Goal: Information Seeking & Learning: Find specific fact

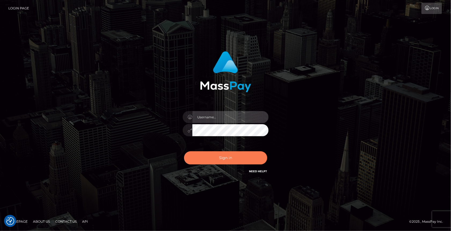
type input "MaryJoy"
drag, startPoint x: 235, startPoint y: 159, endPoint x: 60, endPoint y: 159, distance: 174.8
click at [235, 159] on button "Sign in" at bounding box center [225, 157] width 83 height 13
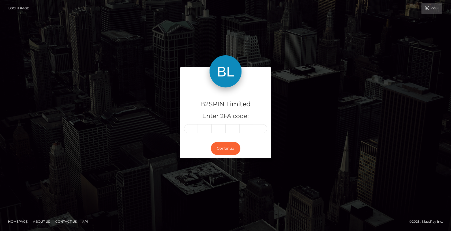
drag, startPoint x: 301, startPoint y: 209, endPoint x: 237, endPoint y: 123, distance: 106.7
click at [301, 209] on div "B2SPIN Limited Enter 2FA code: Continue Homepage" at bounding box center [225, 115] width 451 height 231
click at [190, 131] on input "text" at bounding box center [191, 128] width 14 height 9
type input "8"
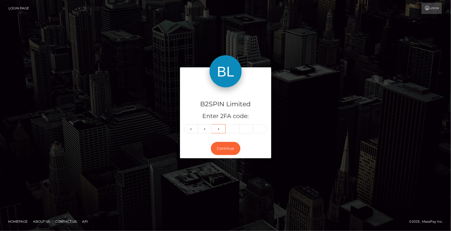
type input "2"
type input "4"
type input "6"
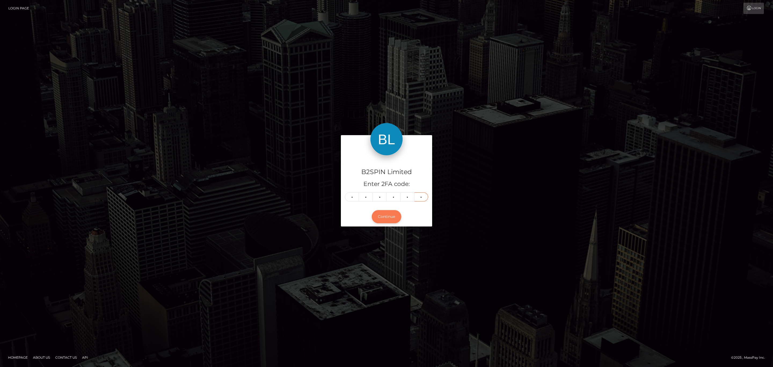
type input "2"
click at [393, 219] on button "Continue" at bounding box center [387, 216] width 30 height 13
click at [380, 218] on button "Continue" at bounding box center [387, 216] width 30 height 13
click at [385, 219] on button "Continue" at bounding box center [387, 216] width 30 height 13
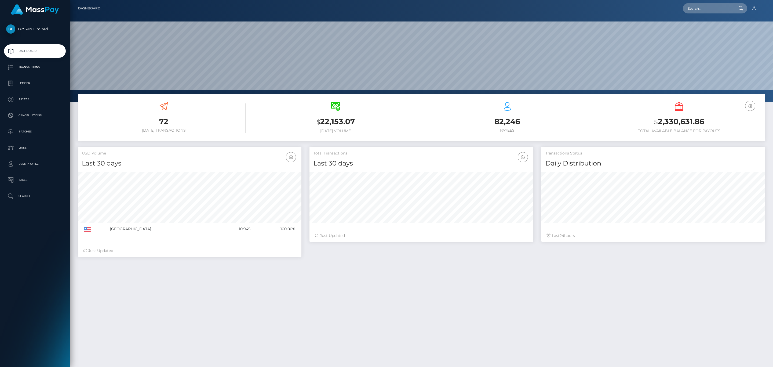
scroll to position [95, 223]
click at [710, 5] on input "text" at bounding box center [708, 8] width 50 height 10
paste input "1045378873"
type input "1045378873"
drag, startPoint x: 711, startPoint y: 26, endPoint x: 664, endPoint y: 92, distance: 80.6
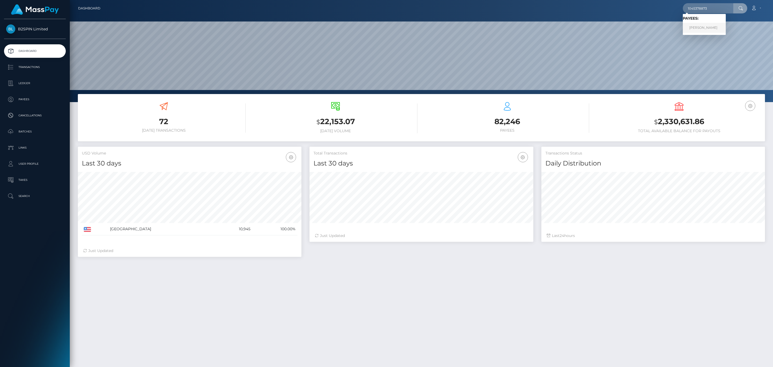
click at [710, 26] on link "TIMOTHY DAVIS" at bounding box center [704, 28] width 43 height 10
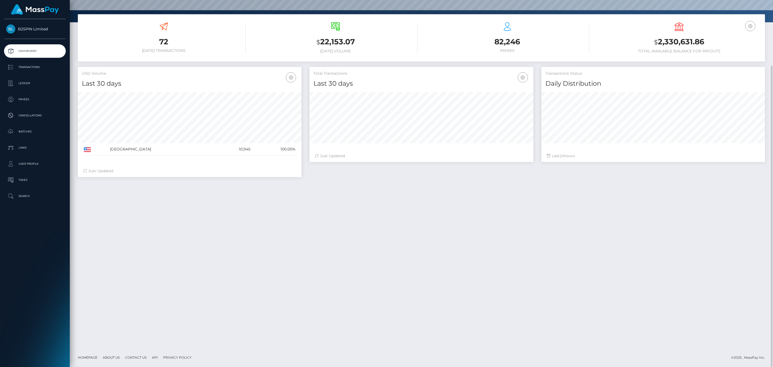
scroll to position [0, 0]
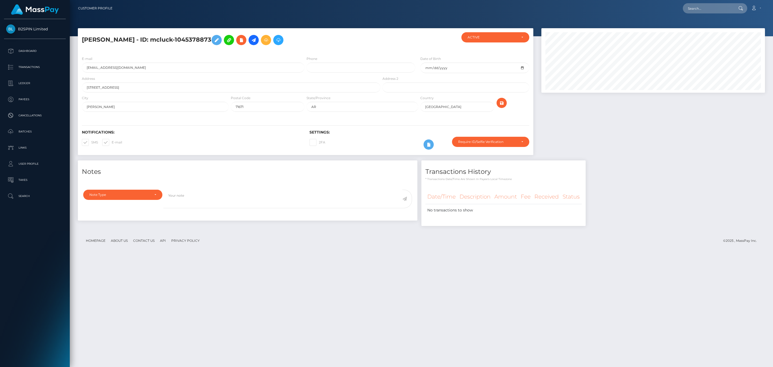
scroll to position [64, 223]
click at [706, 11] on input "text" at bounding box center [708, 8] width 50 height 10
paste input "6ed96e11-b753-4691-b27d-bf74a8e44779"
type input "6ed96e11-b753-4691-b27d-bf74a8e44779"
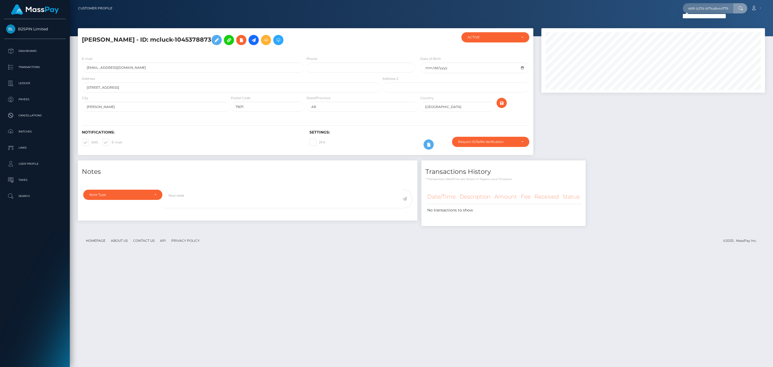
scroll to position [0, 0]
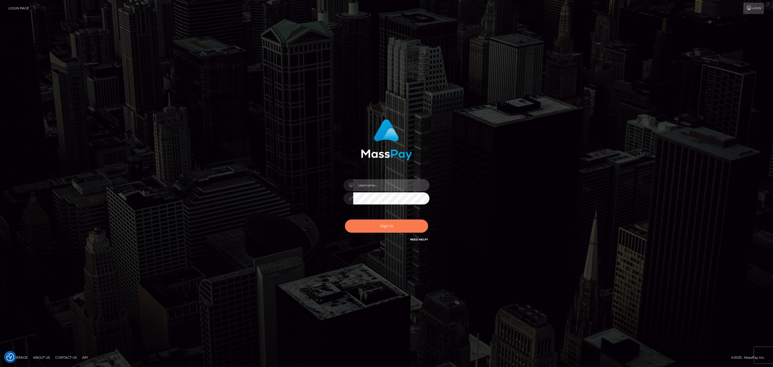
type input "MaryJoy"
click at [376, 224] on button "Sign in" at bounding box center [386, 225] width 83 height 13
type input "MaryJoy"
click at [390, 224] on button "Sign in" at bounding box center [386, 225] width 83 height 13
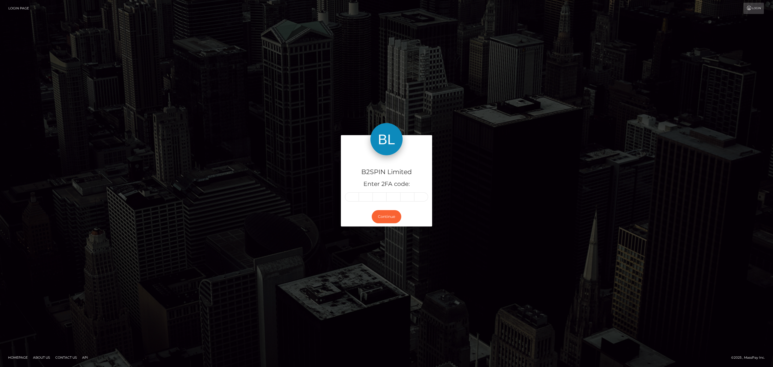
click at [352, 196] on input "text" at bounding box center [352, 196] width 14 height 9
type input "7"
type input "3"
type input "5"
type input "8"
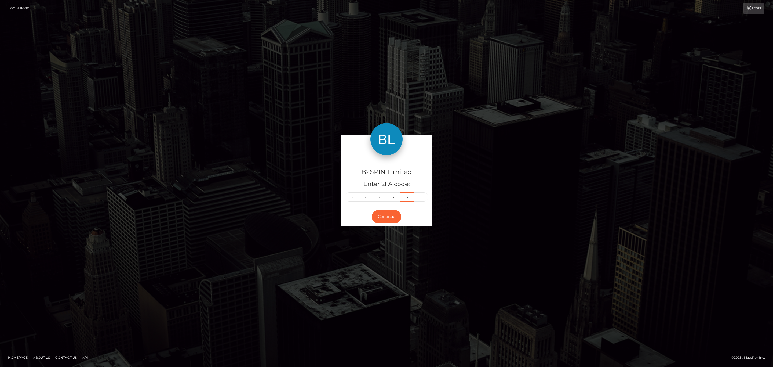
type input "1"
type input "6"
click at [386, 221] on button "Continue" at bounding box center [387, 216] width 30 height 13
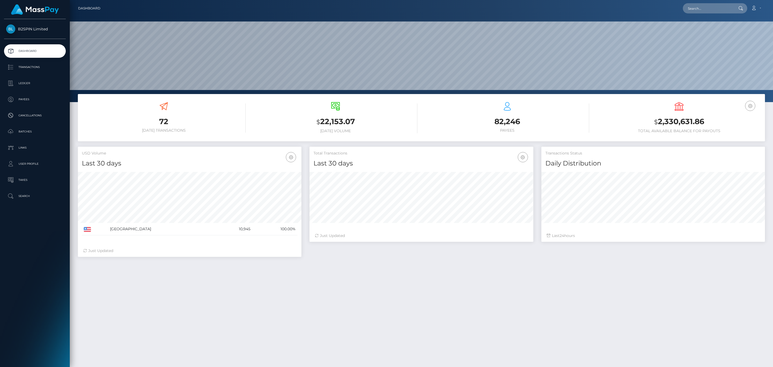
scroll to position [95, 223]
click at [723, 10] on input "text" at bounding box center [708, 8] width 50 height 10
paste input "2146284441"
type input "2146284441"
click at [706, 26] on div "Loading... Loading... Payees: MARY LOUISE JOHNSON" at bounding box center [704, 20] width 43 height 13
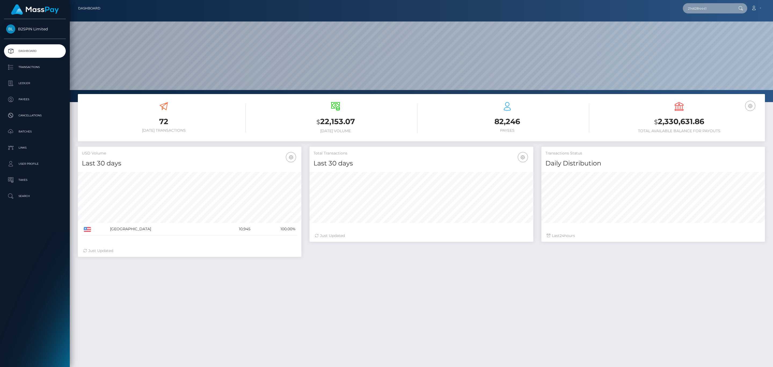
click at [709, 8] on input "2146284441" at bounding box center [708, 8] width 50 height 10
click at [710, 28] on link "MARY LOUISE JOHNSON" at bounding box center [704, 28] width 43 height 10
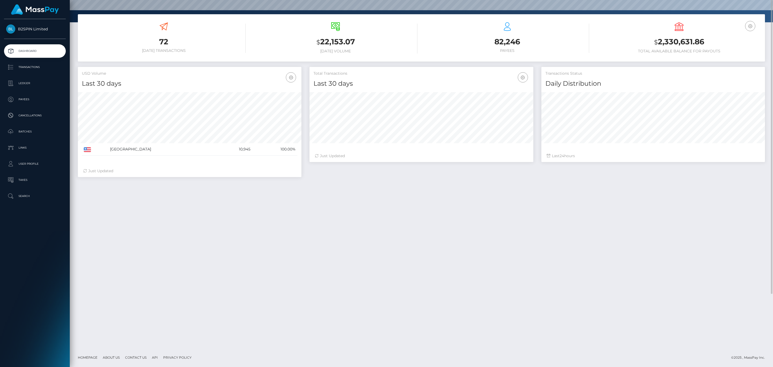
scroll to position [39, 0]
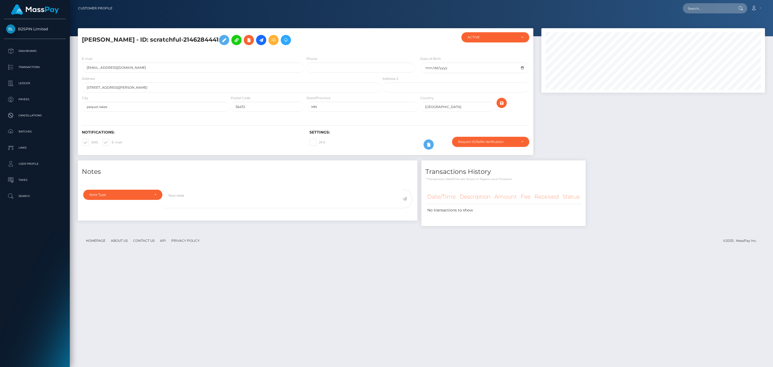
scroll to position [64, 223]
click at [725, 12] on input "text" at bounding box center [708, 8] width 50 height 10
paste input "706e9dea-c23b-43df-92da-03d4a05d3c42"
click at [717, 8] on input "706e9dea-c23b-43df-92da-03d4a05d3c42" at bounding box center [708, 8] width 50 height 10
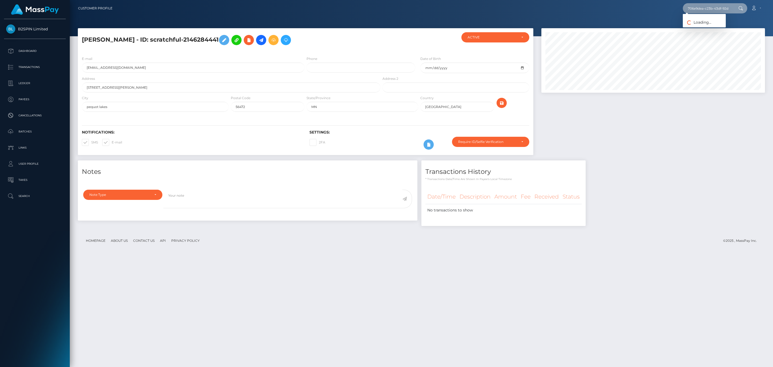
paste input "2886ffe5-2171-4cb9-8cbf-14987e812089"
drag, startPoint x: 719, startPoint y: 16, endPoint x: 721, endPoint y: 14, distance: 2.9
click at [719, 16] on div "Loading... Loading..." at bounding box center [704, 16] width 43 height 4
click at [722, 13] on input "2886ffe5-2171-4cb9-8cbf-14987e812089" at bounding box center [708, 8] width 50 height 10
paste input "dd95f6ab-4fed-430d-b6c5-d01e0fc9f05b"
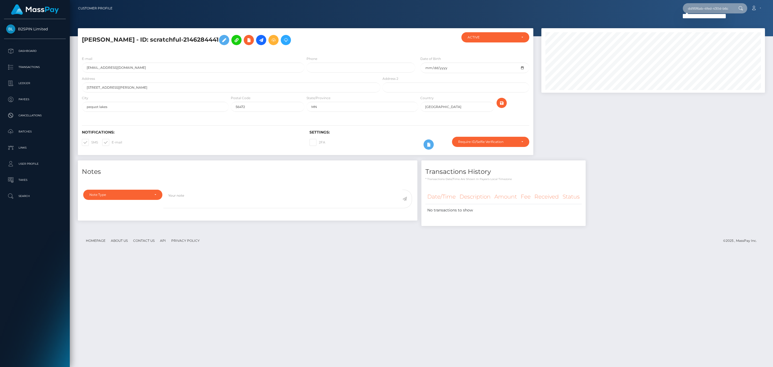
click at [705, 5] on input "dd95f6ab-4fed-430d-b6c5-d01e0fc9f05b" at bounding box center [708, 8] width 50 height 10
paste input "1277771849"
type input "1277771849"
click at [707, 29] on link "[PERSON_NAME] [PERSON_NAME]" at bounding box center [718, 28] width 70 height 10
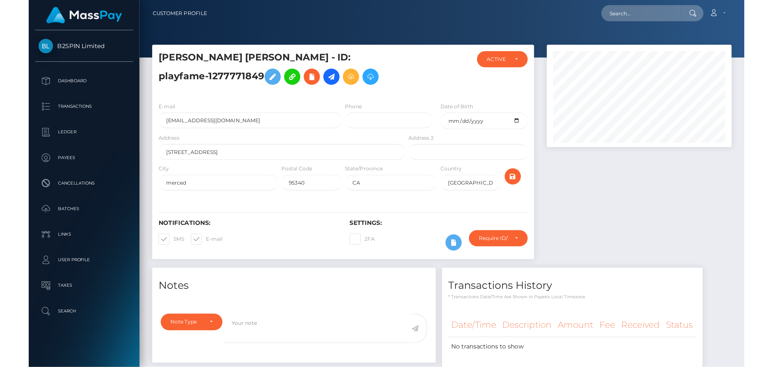
scroll to position [268392, 268340]
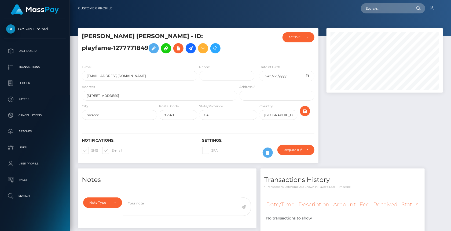
drag, startPoint x: 395, startPoint y: 190, endPoint x: 410, endPoint y: 124, distance: 67.1
click at [395, 190] on div "Transactions History * Transactions date/time are shown in payee's local timezo…" at bounding box center [343, 202] width 164 height 66
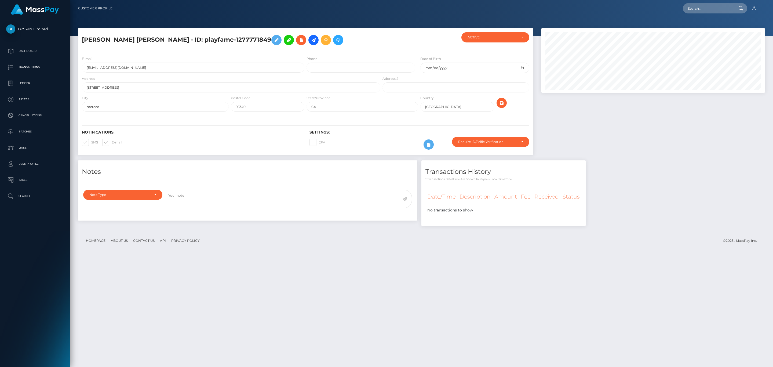
click at [616, 220] on div "Notes Note Type Compliance Clear Compliance General Note Type" at bounding box center [421, 195] width 695 height 71
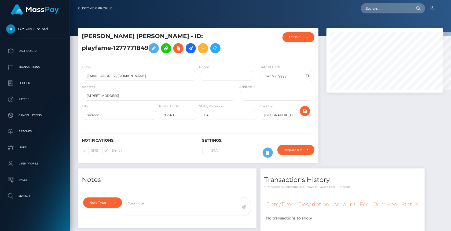
scroll to position [268392, 268340]
click at [429, 188] on div "Notes Note Type Compliance Clear Compliance General Note Type" at bounding box center [260, 204] width 373 height 71
click at [400, 6] on input "text" at bounding box center [386, 8] width 50 height 10
paste input "50442db2-793f-45b3-8556-1e61a424147d"
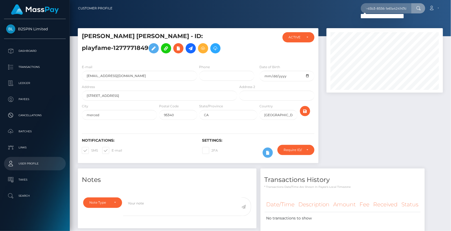
scroll to position [0, 0]
drag, startPoint x: 328, startPoint y: 194, endPoint x: 375, endPoint y: 163, distance: 56.4
click at [328, 194] on div "Date/Time Description Amount Fee Received Status No transactions to show" at bounding box center [343, 213] width 164 height 41
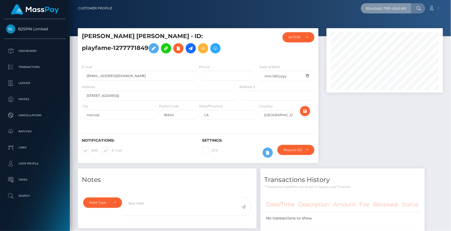
click at [394, 3] on input "50442db2-793f-45b3-8556-1e61a424147d" at bounding box center [386, 8] width 50 height 10
paste input "90ff5cec-43f9-446c-a0c4-8757e53e9a41"
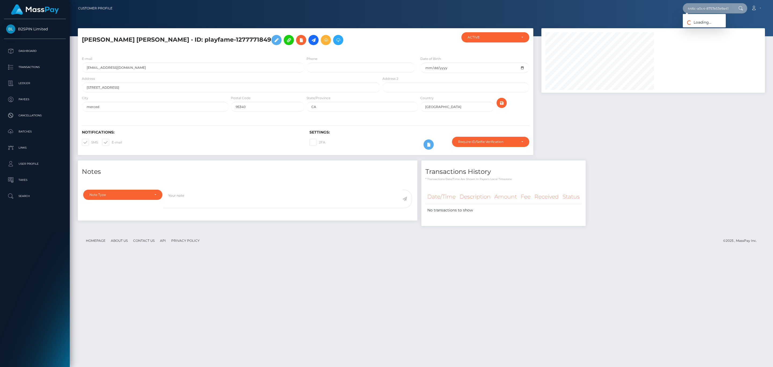
scroll to position [64, 223]
type input "90ff5cec-43f9-446c-a0c4-8757e53e9a41"
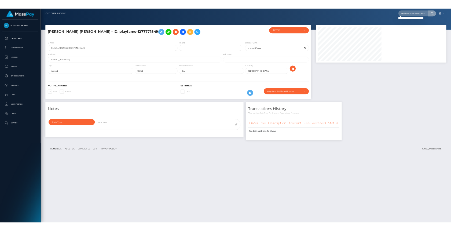
scroll to position [268392, 268340]
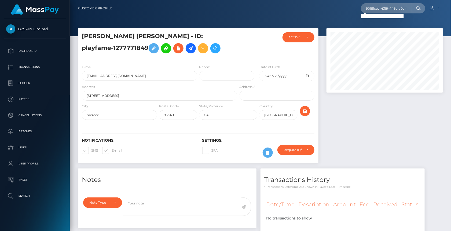
drag, startPoint x: 441, startPoint y: 210, endPoint x: 279, endPoint y: 21, distance: 249.2
click at [441, 210] on div "Notes Note Type Compliance Clear Compliance General Note Type" at bounding box center [260, 204] width 373 height 71
